Goal: Find specific page/section: Find specific page/section

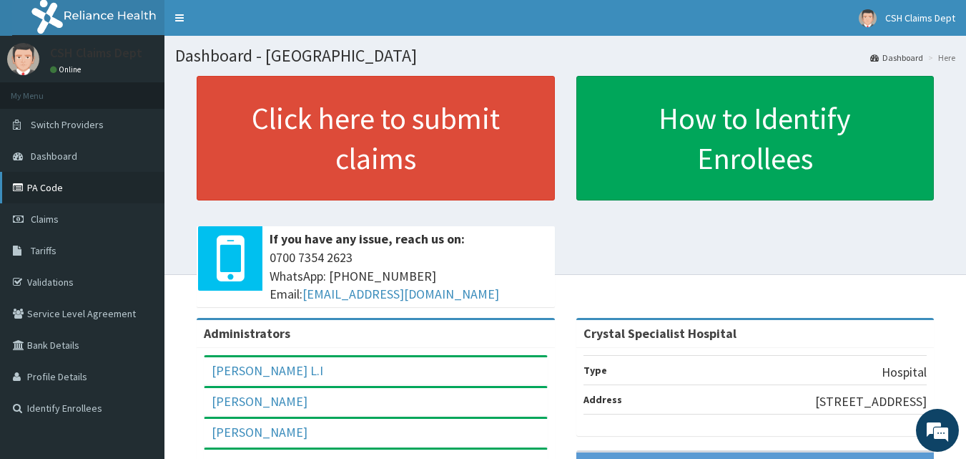
click at [54, 182] on link "PA Code" at bounding box center [82, 187] width 165 height 31
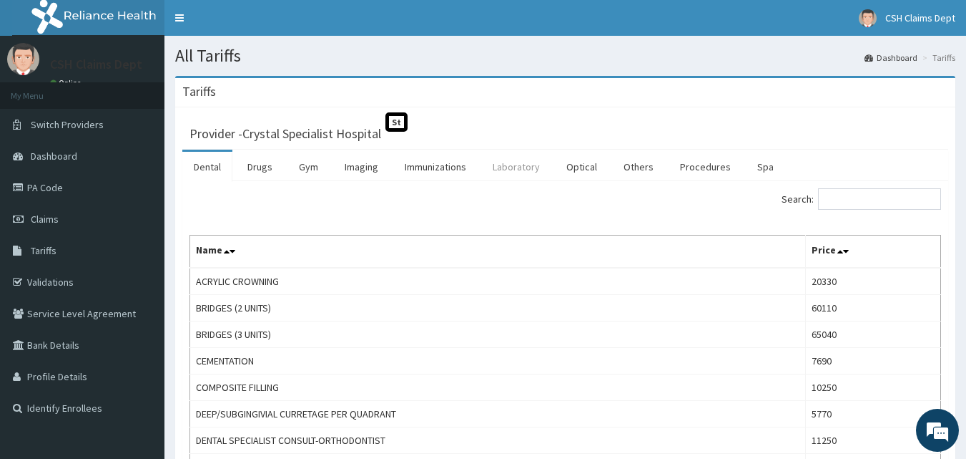
click at [526, 167] on link "Laboratory" at bounding box center [516, 167] width 70 height 30
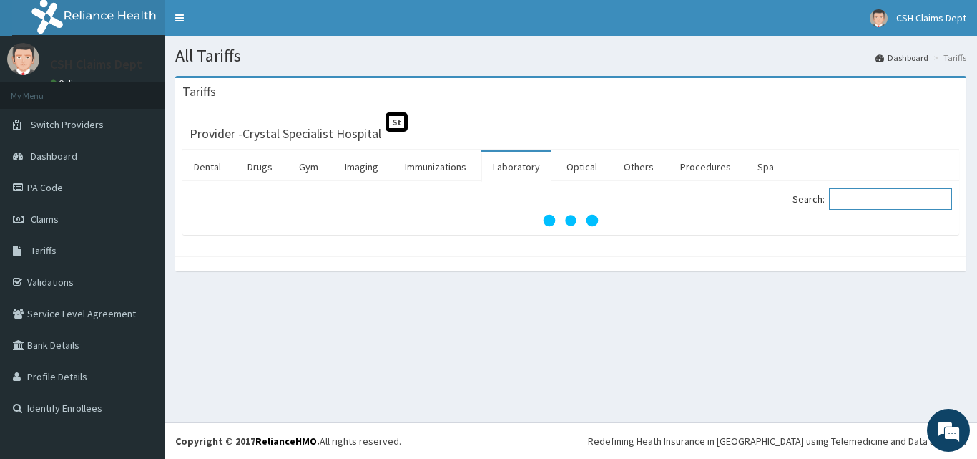
click at [858, 199] on input "Search:" at bounding box center [890, 198] width 123 height 21
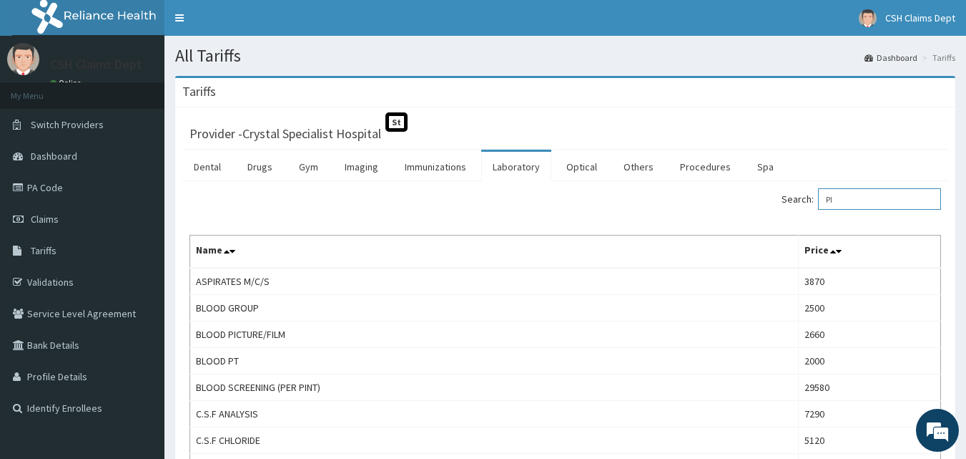
type input "PI"
click at [54, 187] on link "PA Code" at bounding box center [82, 187] width 165 height 31
